Goal: Go to known website: Access a specific website the user already knows

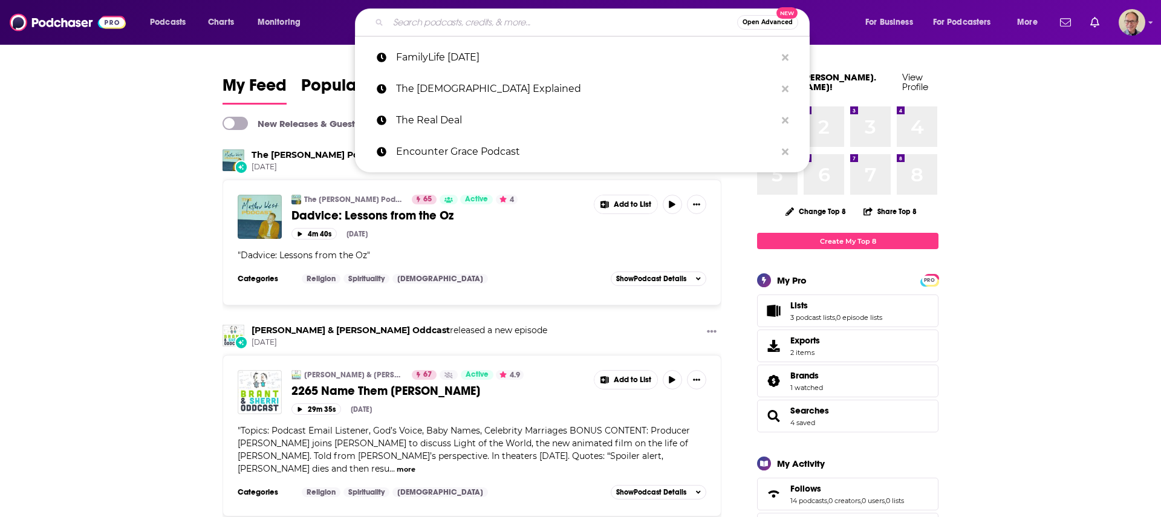
click at [451, 24] on input "Search podcasts, credits, & more..." at bounding box center [562, 22] width 349 height 19
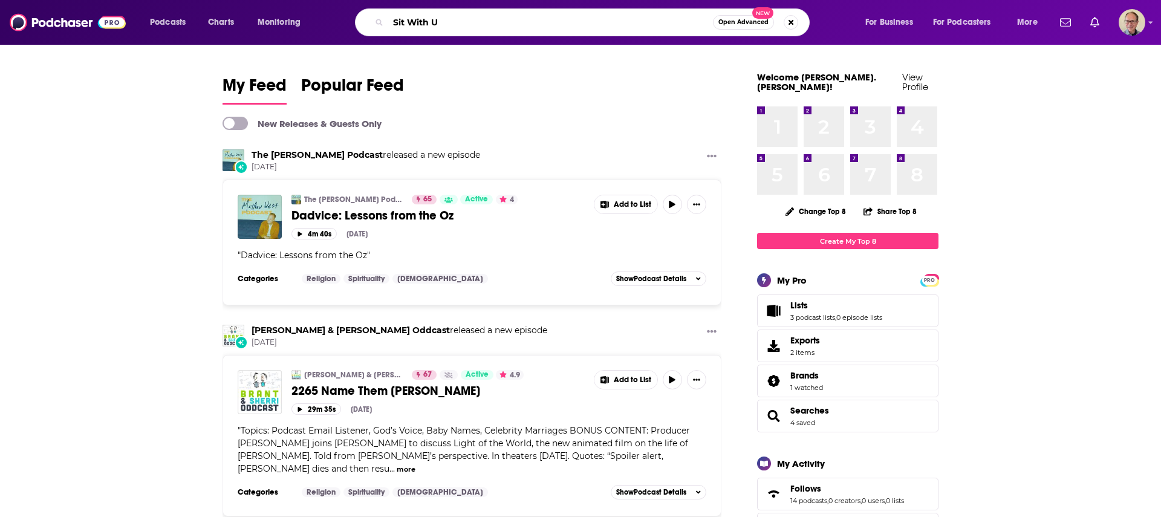
type input "Sit With U"
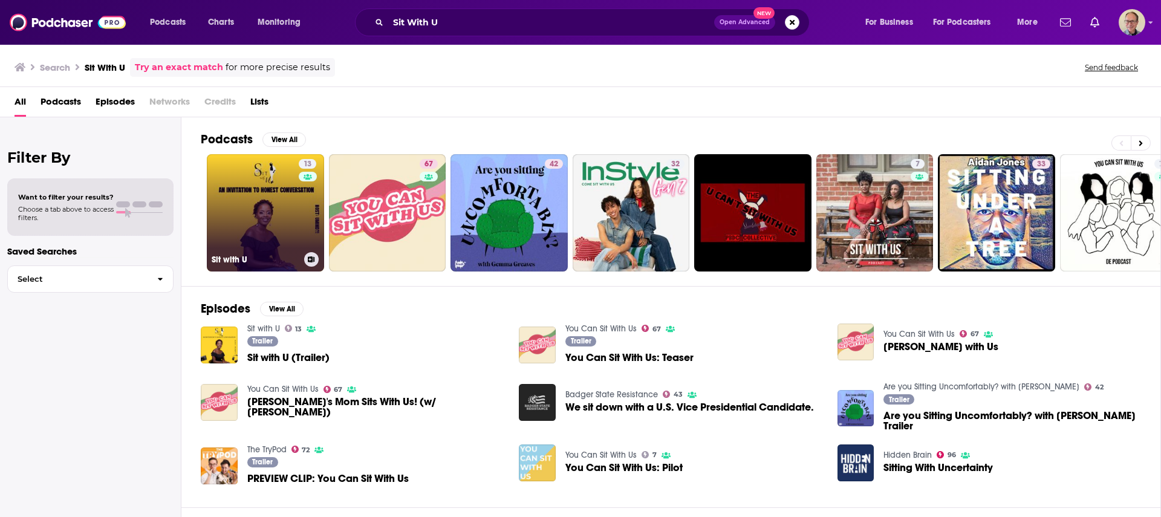
click at [274, 187] on link "13 Sit with U" at bounding box center [265, 212] width 117 height 117
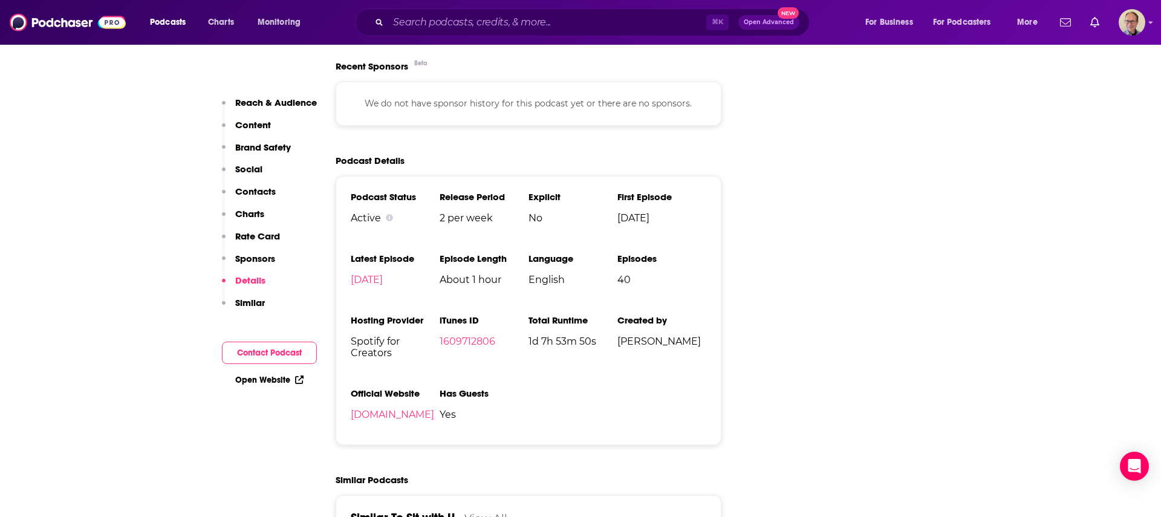
scroll to position [1487, 0]
click at [260, 380] on link "Open Website" at bounding box center [269, 380] width 68 height 10
